Goal: Task Accomplishment & Management: Manage account settings

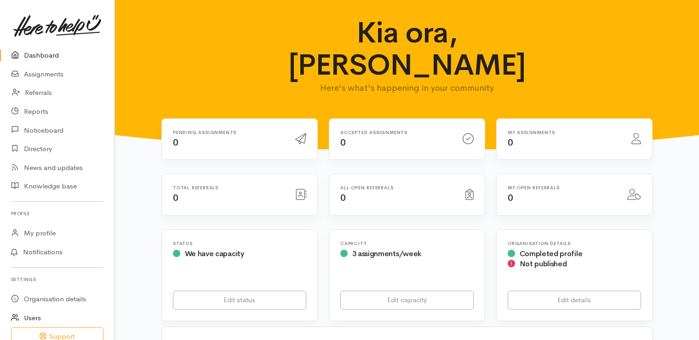
drag, startPoint x: 110, startPoint y: 269, endPoint x: 108, endPoint y: 309, distance: 40.1
click at [108, 309] on div "Dashboard Assignments Referrals Reports Noticeboard Directory News and updates" at bounding box center [57, 210] width 115 height 329
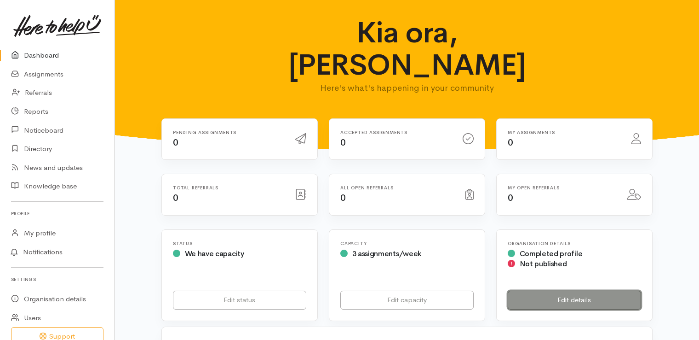
click at [563, 290] on link "Edit details" at bounding box center [574, 299] width 133 height 19
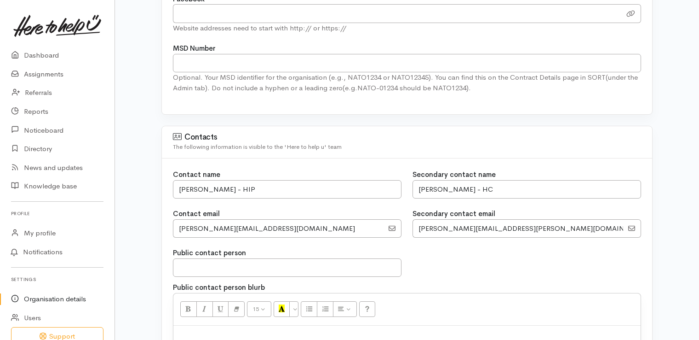
scroll to position [479, 0]
click at [267, 185] on input "Sharon Richmond - HIP" at bounding box center [287, 188] width 229 height 19
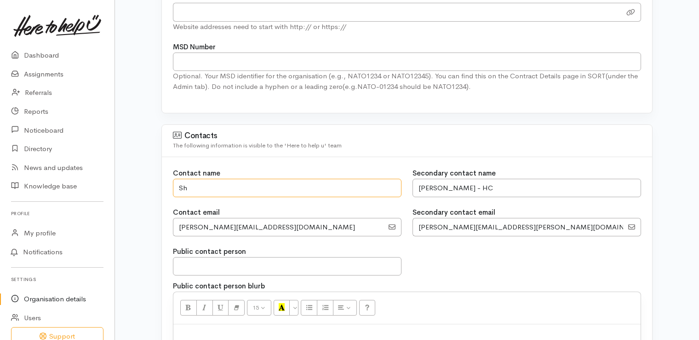
type input "S"
type input "Teresa Conner"
click at [229, 224] on input "EmailAddress" at bounding box center [278, 227] width 211 height 19
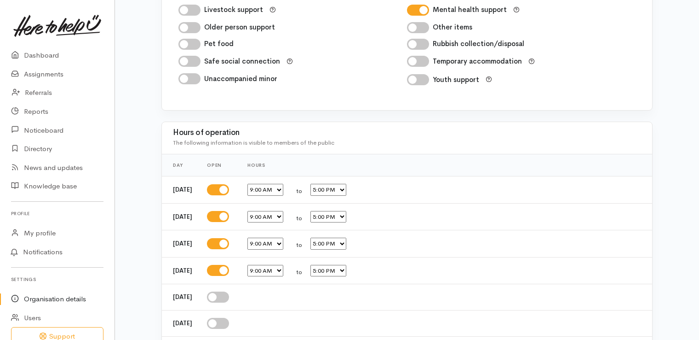
scroll to position [1067, 0]
type input "teresa.conner@wboppho.org.nz"
click at [226, 271] on input "checkbox" at bounding box center [218, 269] width 22 height 11
checkbox input "false"
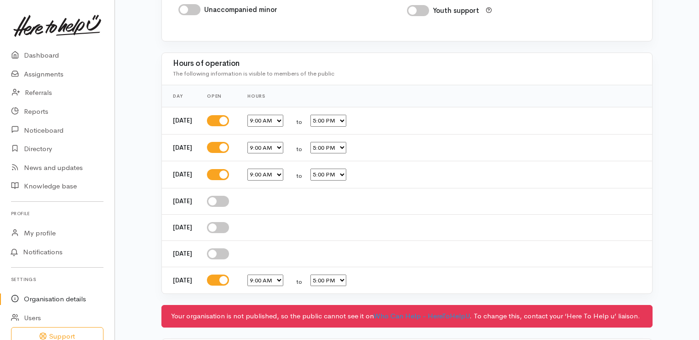
scroll to position [1185, 0]
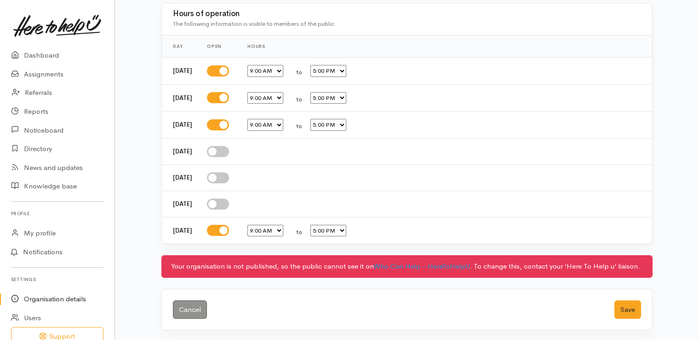
click at [346, 72] on select "12:00 AM 12:15 AM 12:30 AM 12:45 AM 1:00 AM 1:15 AM 1:30 AM 1:45 AM 2:00 AM 2:1…" at bounding box center [329, 71] width 36 height 12
select select "16:30"
click at [323, 65] on select "12:00 AM 12:15 AM 12:30 AM 12:45 AM 1:00 AM 1:15 AM 1:30 AM 1:45 AM 2:00 AM 2:1…" at bounding box center [329, 71] width 36 height 12
click at [346, 98] on select "12:00 AM 12:15 AM 12:30 AM 12:45 AM 1:00 AM 1:15 AM 1:30 AM 1:45 AM 2:00 AM 2:1…" at bounding box center [329, 98] width 36 height 12
select select "16:30"
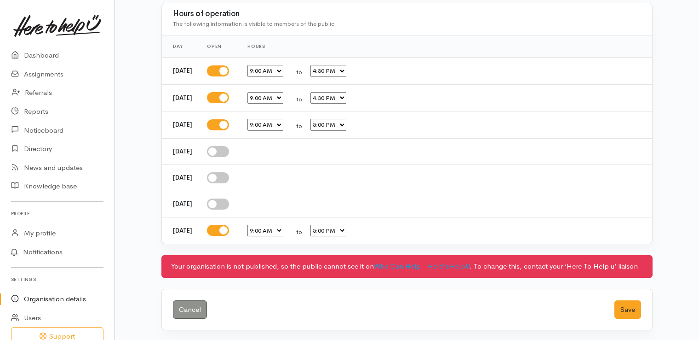
click at [323, 92] on select "12:00 AM 12:15 AM 12:30 AM 12:45 AM 1:00 AM 1:15 AM 1:30 AM 1:45 AM 2:00 AM 2:1…" at bounding box center [329, 98] width 36 height 12
click at [346, 123] on select "12:00 AM 12:15 AM 12:30 AM 12:45 AM 1:00 AM 1:15 AM 1:30 AM 1:45 AM 2:00 AM 2:1…" at bounding box center [329, 125] width 36 height 12
select select "16:30"
click at [323, 119] on select "12:00 AM 12:15 AM 12:30 AM 12:45 AM 1:00 AM 1:15 AM 1:30 AM 1:45 AM 2:00 AM 2:1…" at bounding box center [329, 125] width 36 height 12
click at [346, 227] on select "12:00 AM 12:15 AM 12:30 AM 12:45 AM 1:00 AM 1:15 AM 1:30 AM 1:45 AM 2:00 AM 2:1…" at bounding box center [329, 231] width 36 height 12
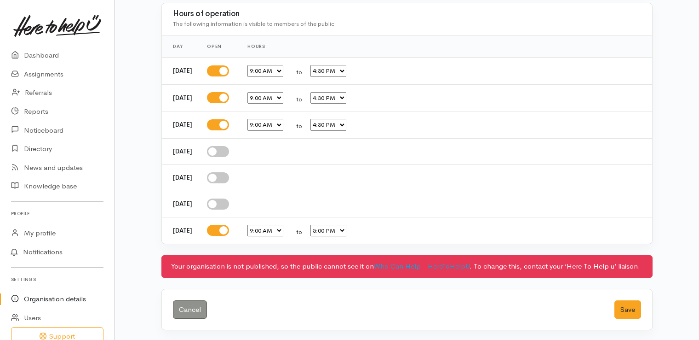
select select "16:30"
click at [323, 225] on select "12:00 AM 12:15 AM 12:30 AM 12:45 AM 1:00 AM 1:15 AM 1:30 AM 1:45 AM 2:00 AM 2:1…" at bounding box center [329, 231] width 36 height 12
click at [629, 310] on button "Save" at bounding box center [628, 309] width 27 height 19
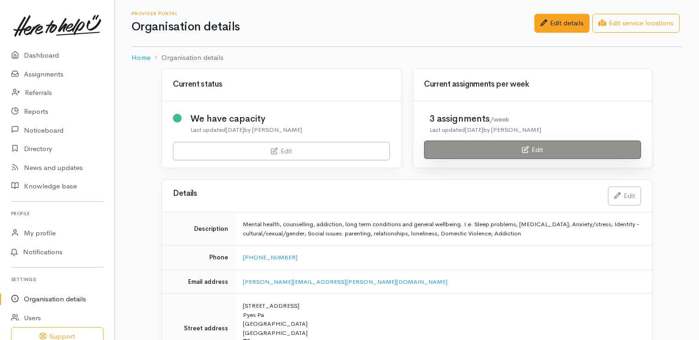
click at [500, 148] on link "Edit" at bounding box center [532, 149] width 217 height 19
